Goal: Task Accomplishment & Management: Manage account settings

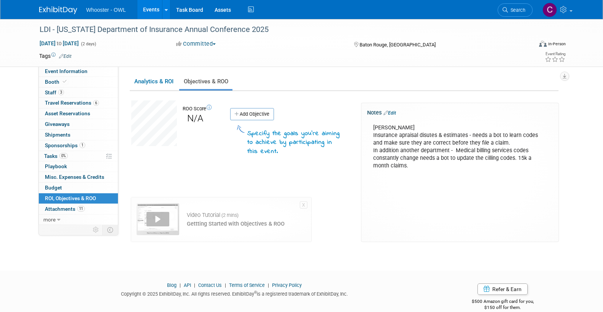
drag, startPoint x: 402, startPoint y: 133, endPoint x: 442, endPoint y: 167, distance: 52.6
click at [442, 167] on div "[PERSON_NAME] Insurance apraisal disutes & estimates - needs a bot to learn cod…" at bounding box center [460, 146] width 184 height 53
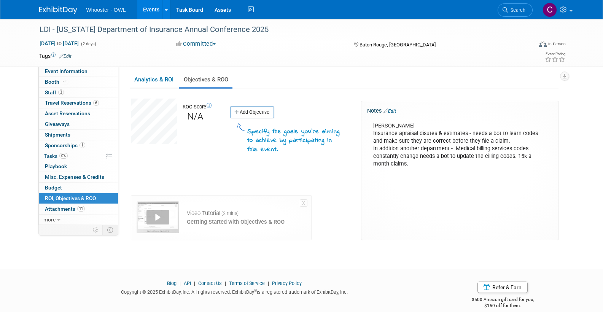
click at [394, 110] on link "Edit" at bounding box center [390, 110] width 13 height 5
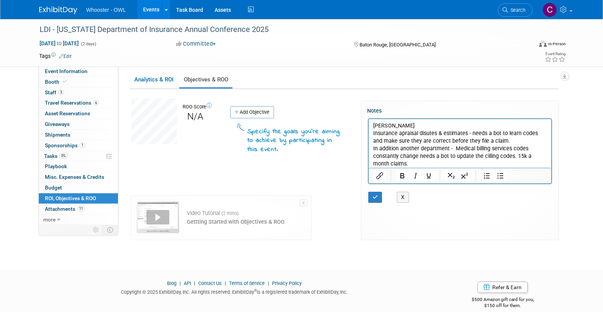
scroll to position [0, 0]
click at [414, 124] on p "[PERSON_NAME] Insurance apraisal disutes & estimates - needs a bot to learn cod…" at bounding box center [460, 145] width 174 height 46
click at [377, 196] on icon "button" at bounding box center [376, 197] width 6 height 5
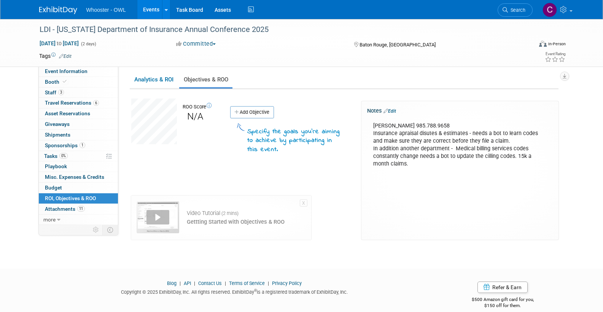
drag, startPoint x: 397, startPoint y: 163, endPoint x: 372, endPoint y: 124, distance: 46.0
click at [372, 124] on div "[PERSON_NAME] 985.788.9658 Insurance apraisal disutes & estimates - needs a bot…" at bounding box center [460, 144] width 184 height 53
copy div "[PERSON_NAME] 985.788.9658 Insurance apraisal disutes & estimates - needs a bot…"
click at [456, 123] on div "[PERSON_NAME] 985.788.9658 Insurance apraisal disutes & estimates - needs a bot…" at bounding box center [460, 144] width 184 height 53
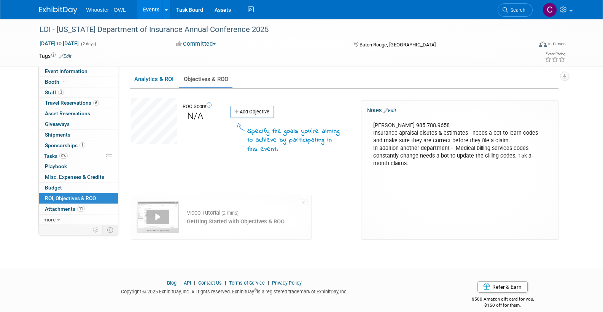
click at [445, 124] on div "[PERSON_NAME] 985.788.9658 Insurance apraisal disutes & estimates - needs a bot…" at bounding box center [460, 144] width 184 height 53
drag, startPoint x: 442, startPoint y: 125, endPoint x: 446, endPoint y: 126, distance: 3.8
click at [442, 125] on div "[PERSON_NAME] 985.788.9658 Insurance apraisal disutes & estimates - needs a bot…" at bounding box center [460, 144] width 184 height 53
click at [373, 133] on div "[PERSON_NAME] 985.788.9658 Insurance apraisal disutes & estimates - needs a bot…" at bounding box center [460, 144] width 184 height 53
click at [407, 130] on div "[PERSON_NAME] 985.788.9658 Insurance apraisal disutes & estimates - needs a bot…" at bounding box center [460, 144] width 184 height 53
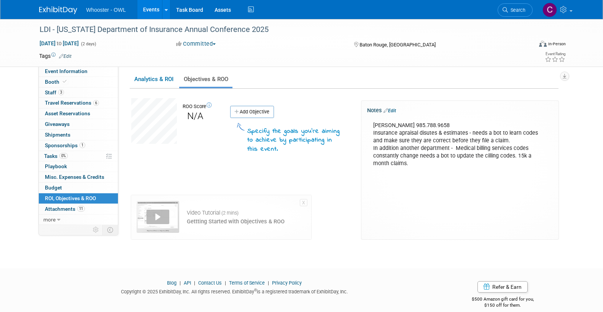
click at [392, 108] on link "Edit" at bounding box center [390, 110] width 13 height 5
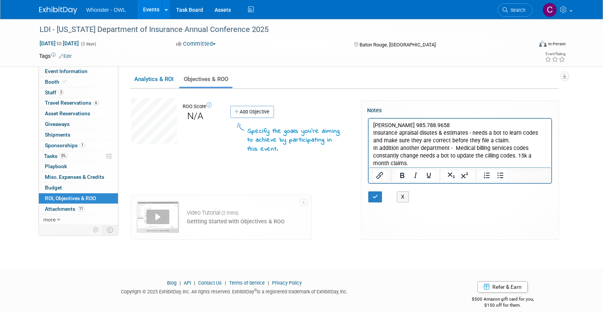
scroll to position [0, 0]
click at [447, 125] on p "[PERSON_NAME] 985.788.9658 Insurance apraisal disutes & estimates - needs a bot…" at bounding box center [460, 145] width 174 height 46
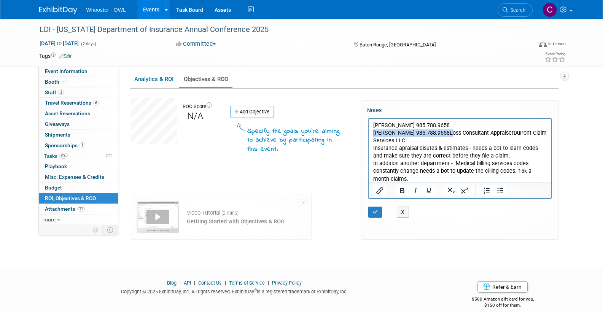
drag, startPoint x: 445, startPoint y: 133, endPoint x: 373, endPoint y: 133, distance: 72.0
click at [373, 133] on body "[PERSON_NAME] 985.788.9658 [PERSON_NAME] 985.788.9658Loss Consultant AppraiserD…" at bounding box center [460, 152] width 175 height 61
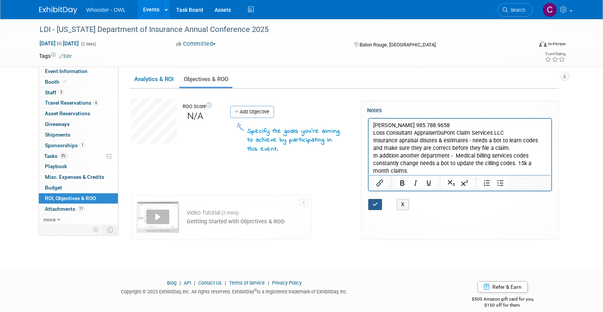
click at [377, 203] on icon "button" at bounding box center [376, 204] width 6 height 5
